Goal: Register for event/course

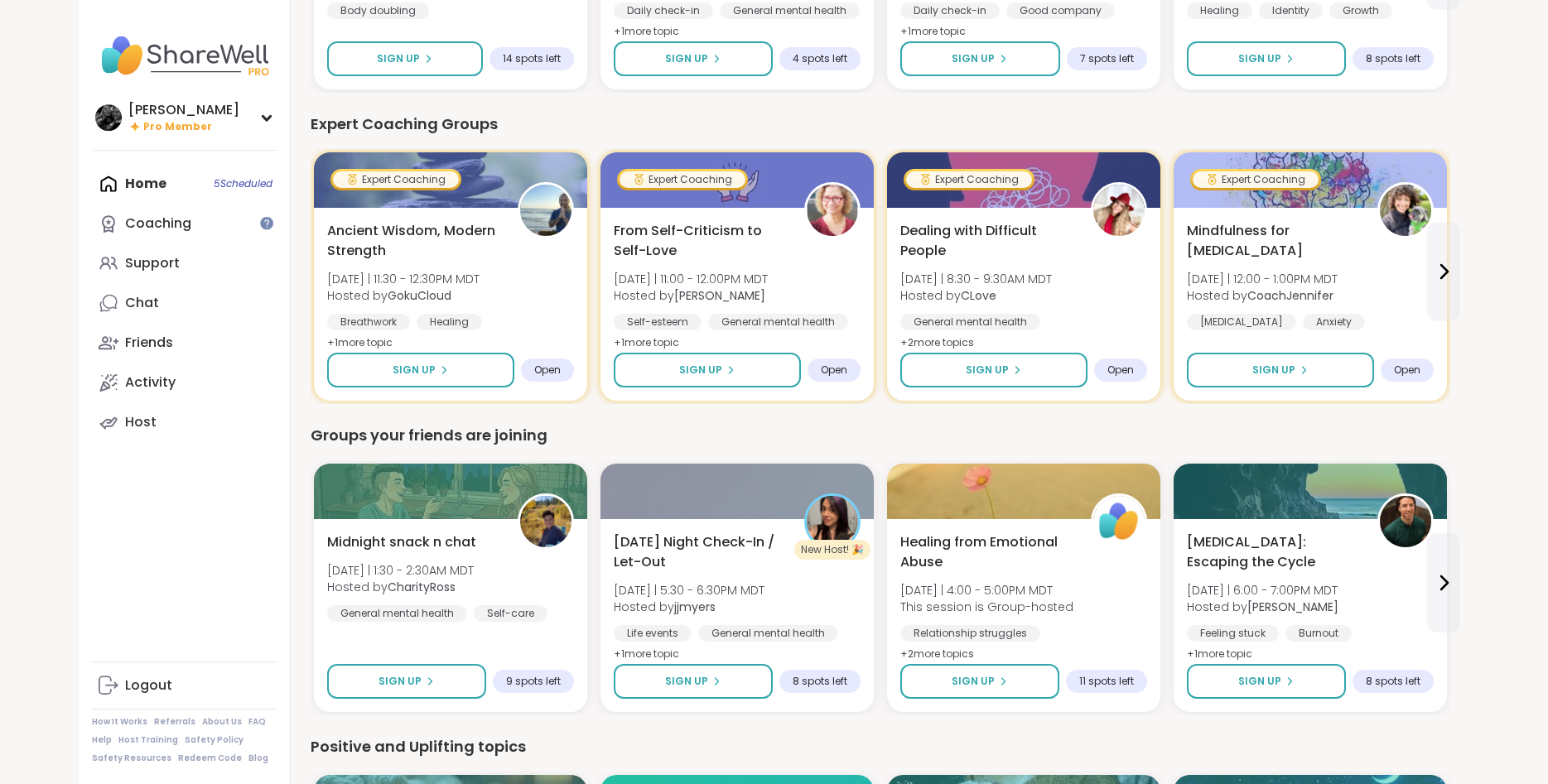
scroll to position [1012, 0]
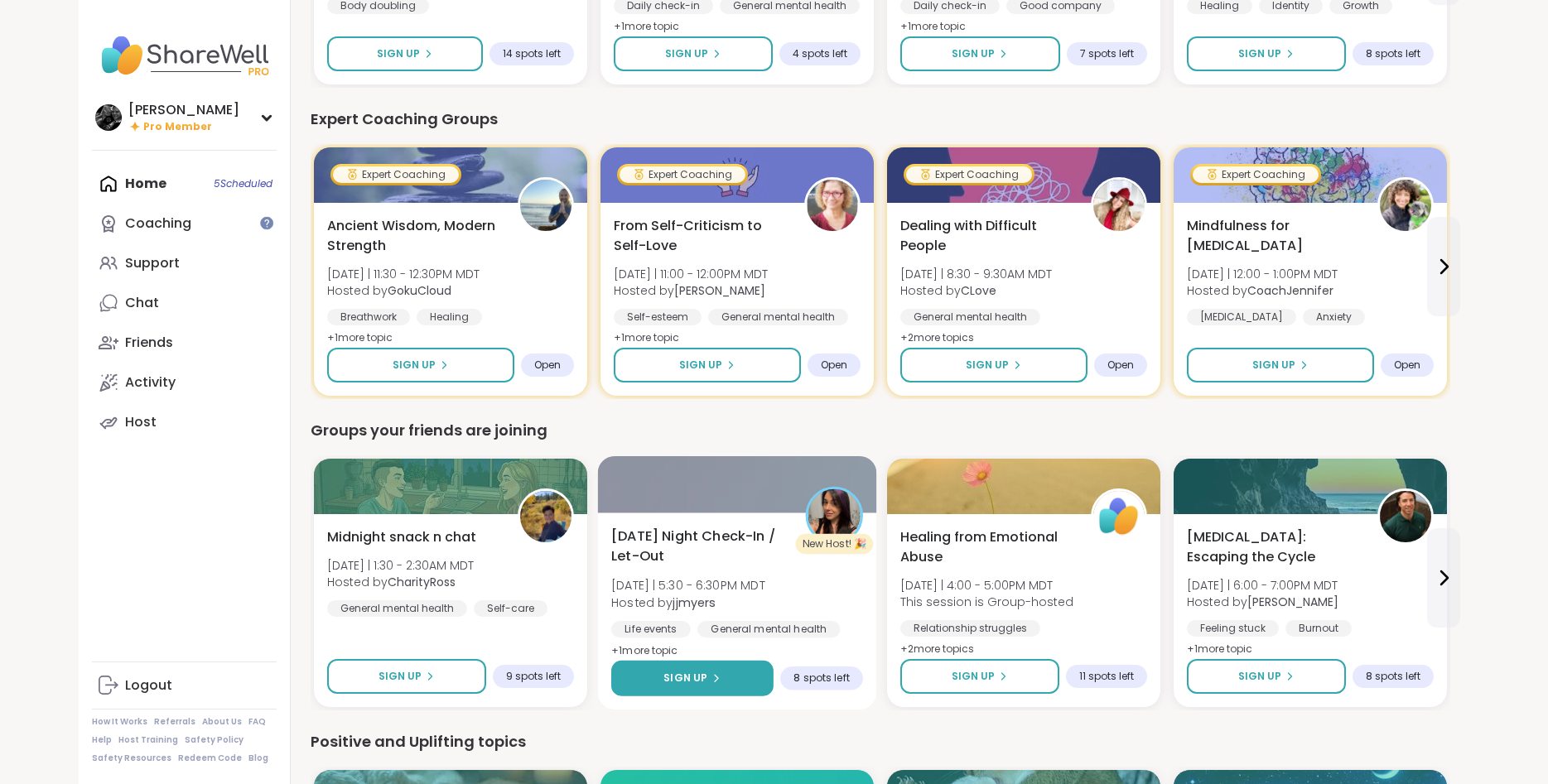
click at [745, 678] on button "Sign Up" at bounding box center [692, 678] width 162 height 36
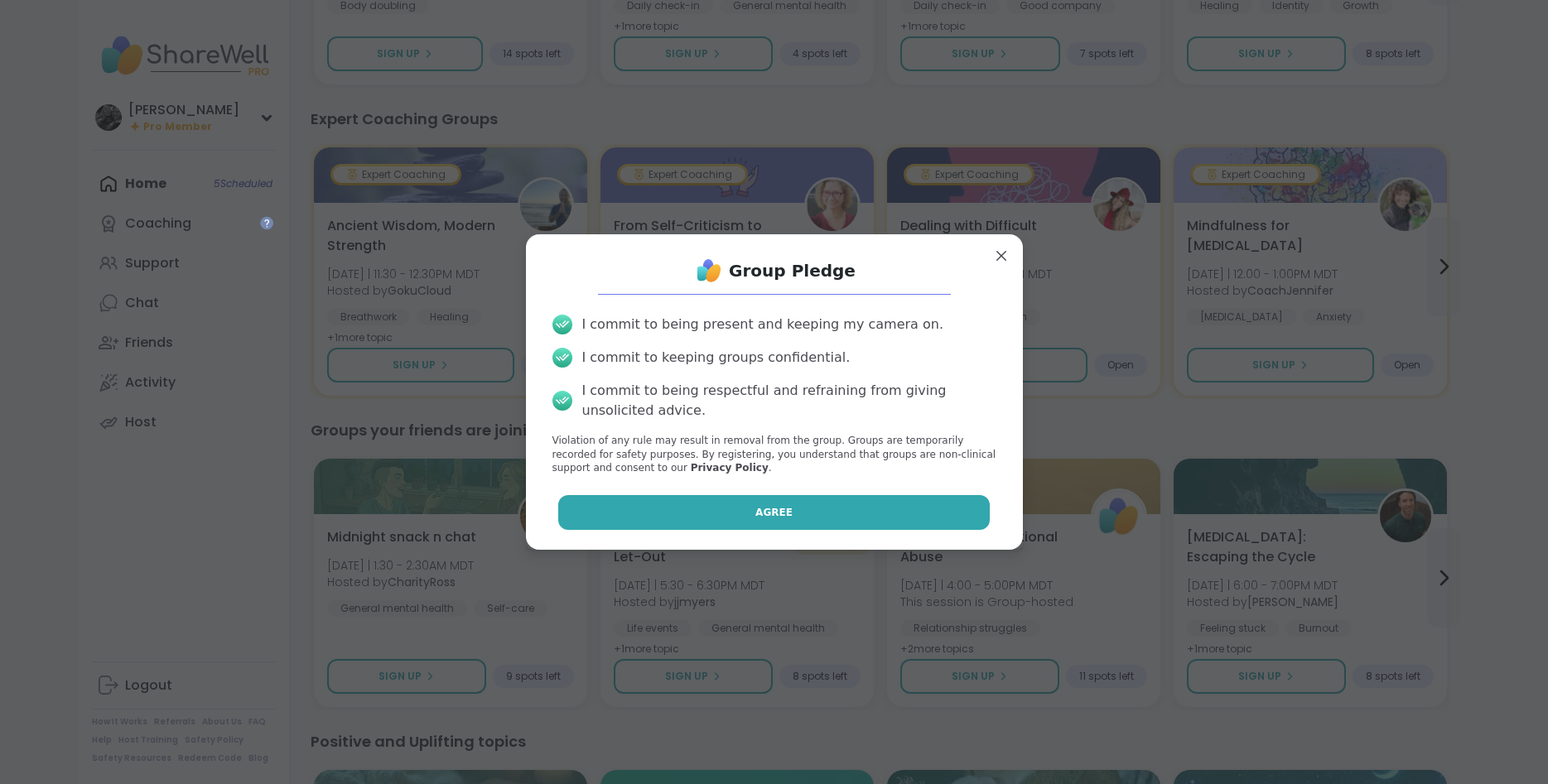
click at [748, 516] on button "Agree" at bounding box center [774, 512] width 431 height 35
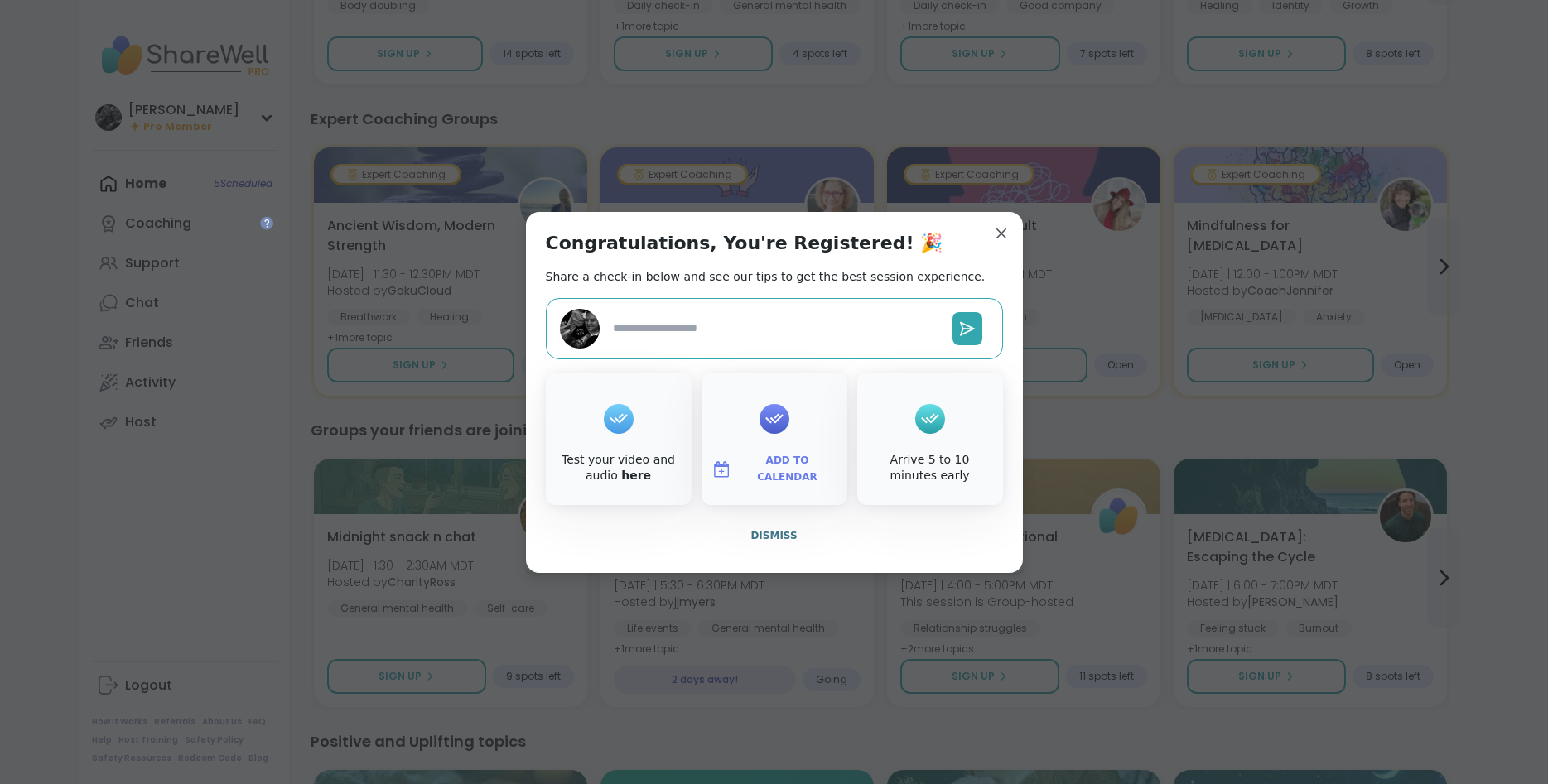
type textarea "*"
click at [786, 529] on span "Dismiss" at bounding box center [773, 535] width 46 height 11
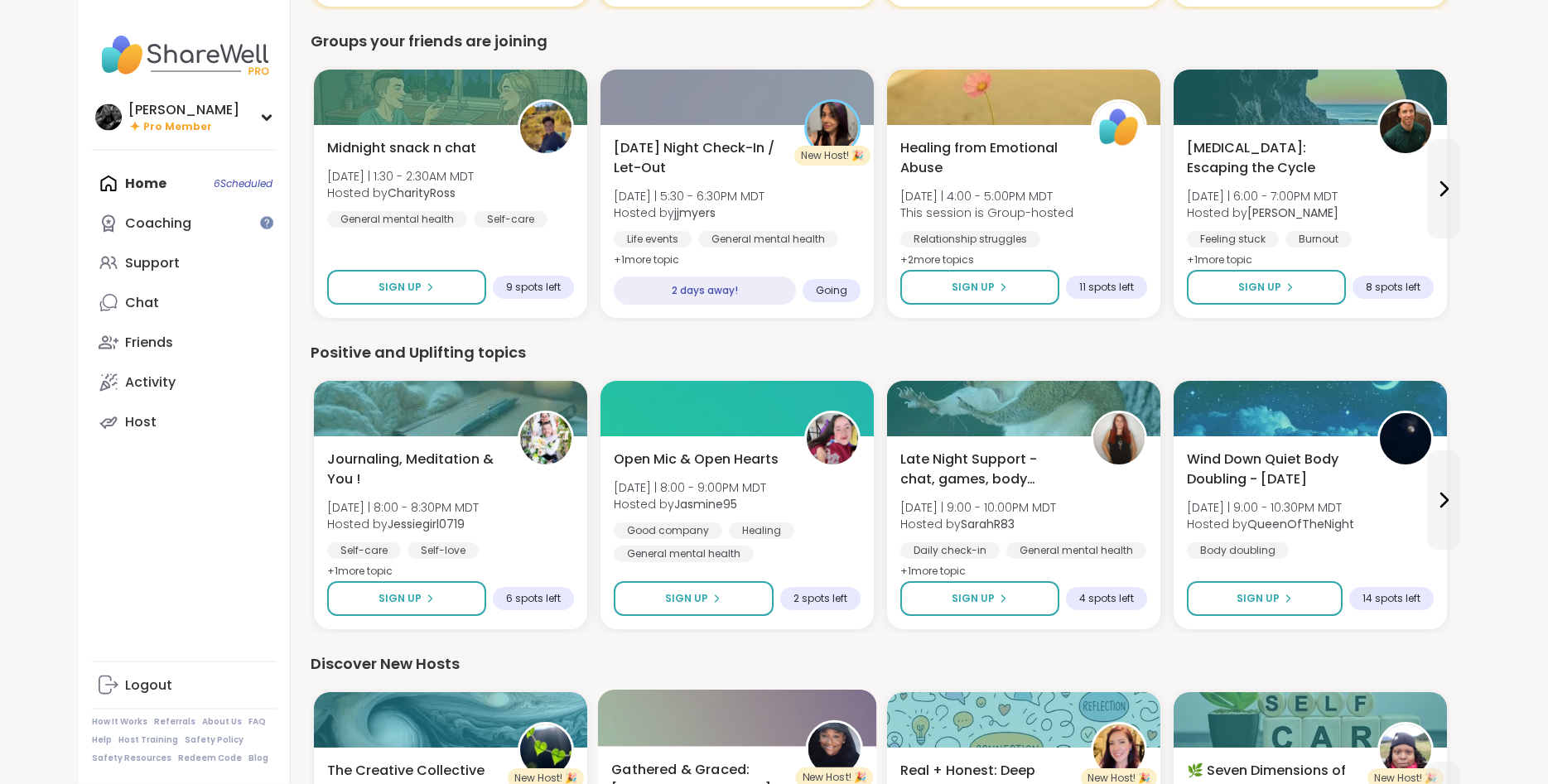
scroll to position [1604, 0]
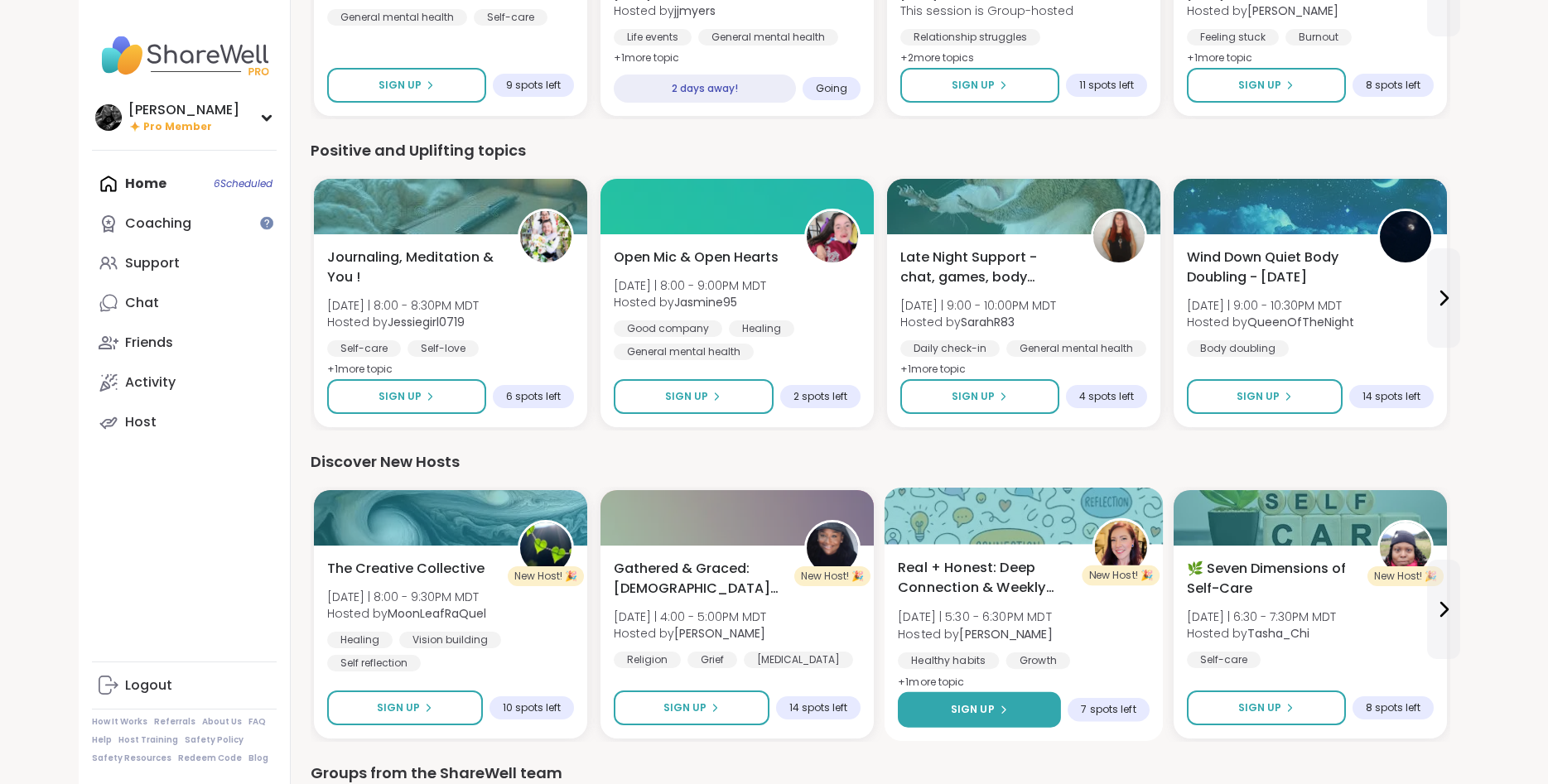
click at [942, 706] on button "Sign Up" at bounding box center [979, 709] width 163 height 36
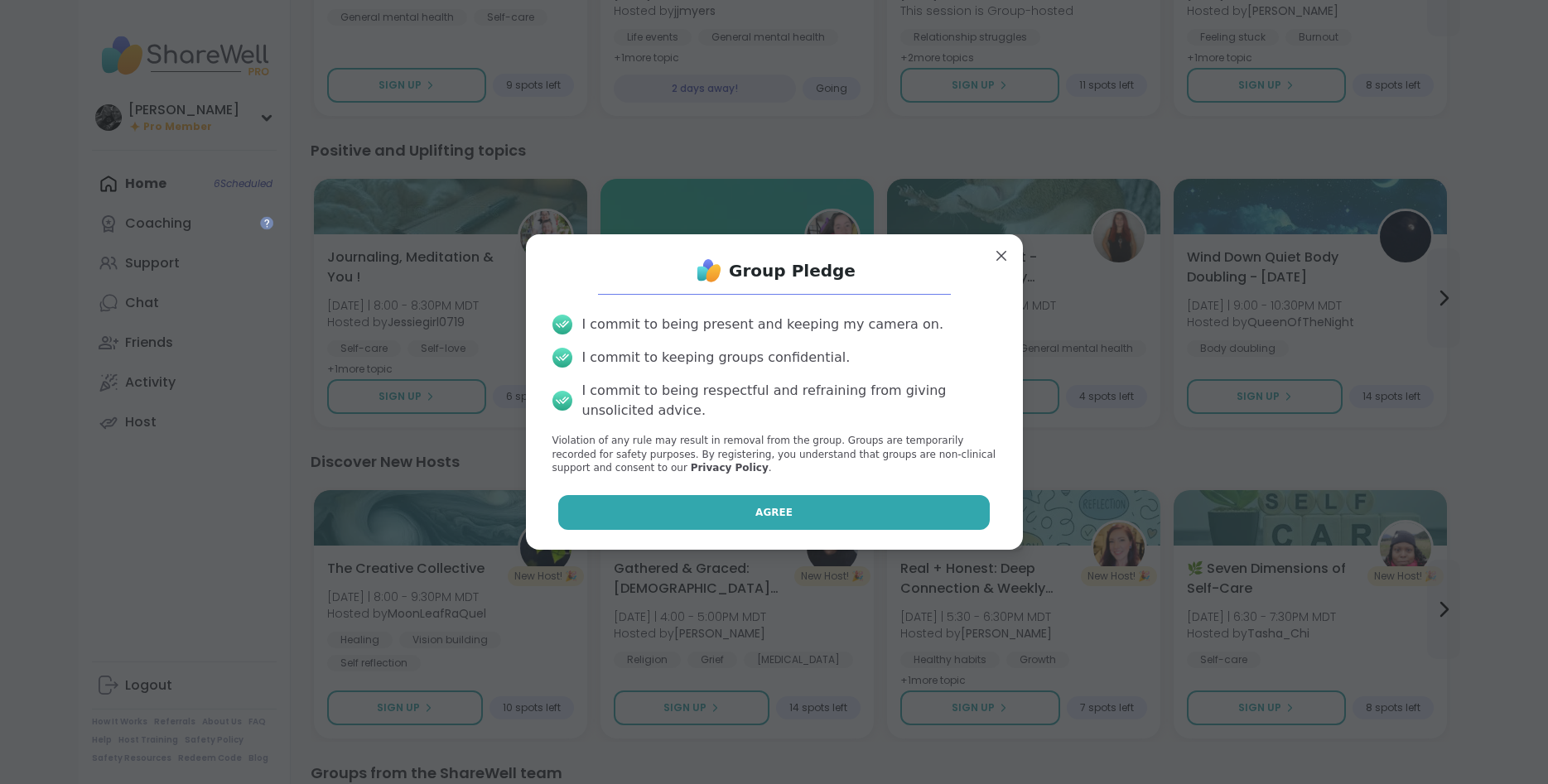
click at [736, 506] on button "Agree" at bounding box center [774, 512] width 431 height 35
